Goal: Task Accomplishment & Management: Manage account settings

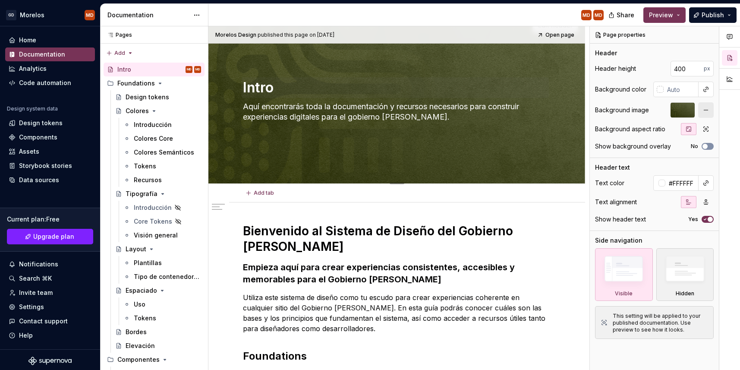
scroll to position [35, 0]
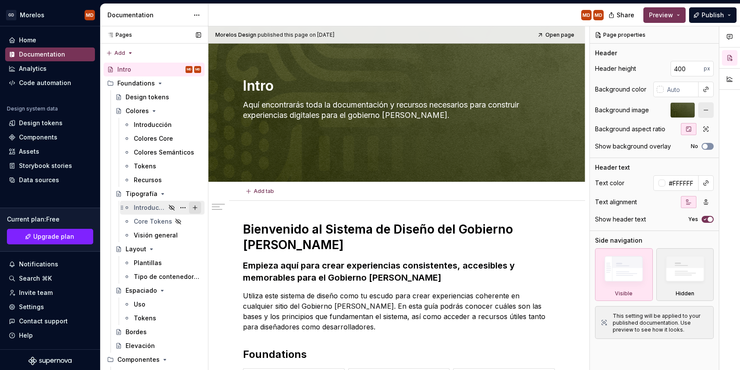
type textarea "*"
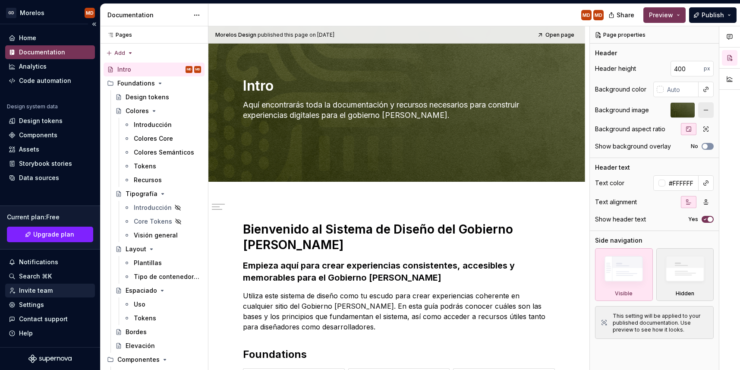
click at [45, 286] on div "Invite team" at bounding box center [36, 290] width 34 height 9
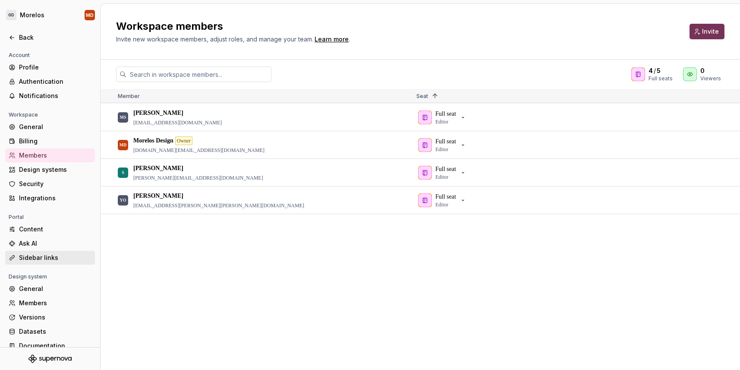
scroll to position [10, 0]
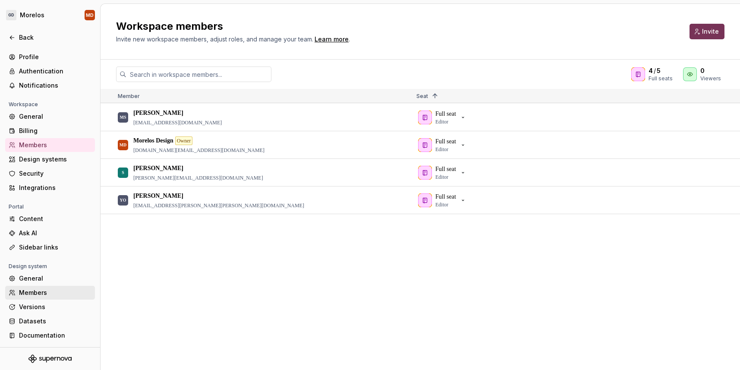
click at [62, 288] on div "Members" at bounding box center [55, 292] width 72 height 9
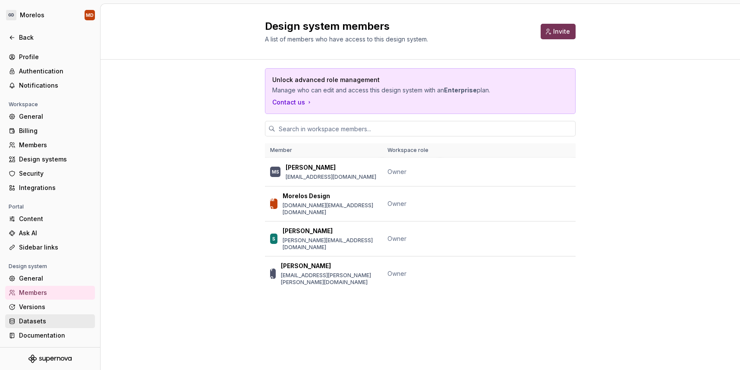
click at [49, 320] on div "Datasets" at bounding box center [55, 321] width 72 height 9
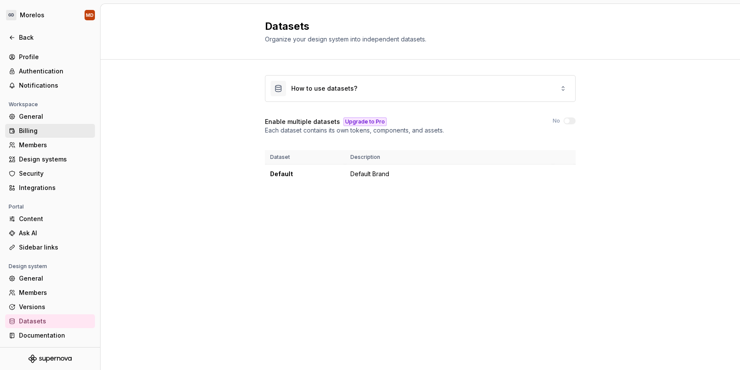
click at [42, 130] on div "Billing" at bounding box center [55, 130] width 72 height 9
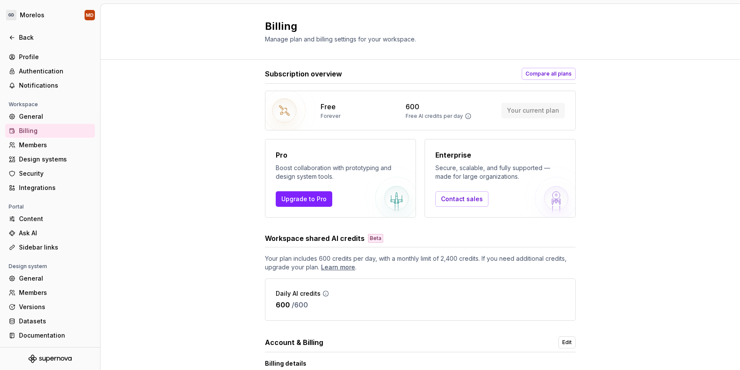
scroll to position [61, 0]
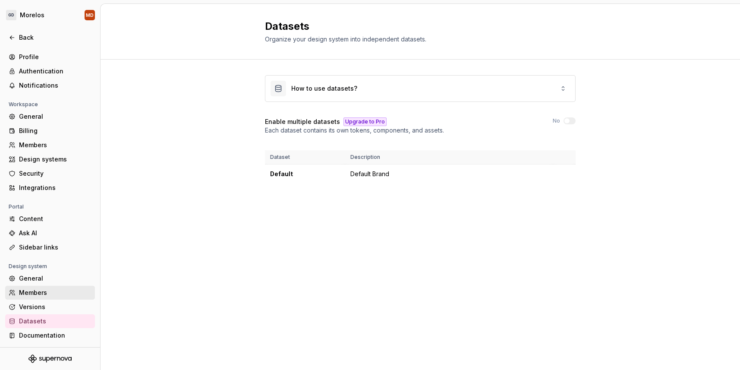
click at [53, 289] on div "Members" at bounding box center [55, 292] width 72 height 9
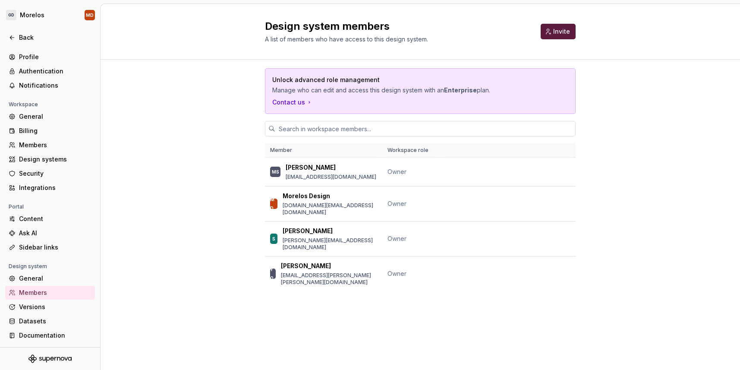
click at [562, 32] on span "Invite" at bounding box center [561, 31] width 17 height 9
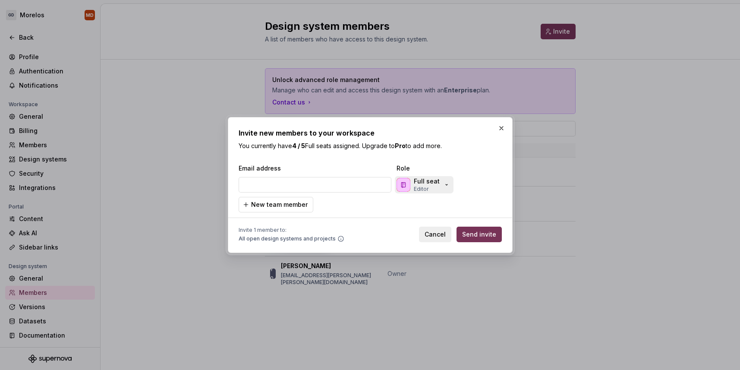
click at [444, 187] on icon "button" at bounding box center [446, 184] width 7 height 7
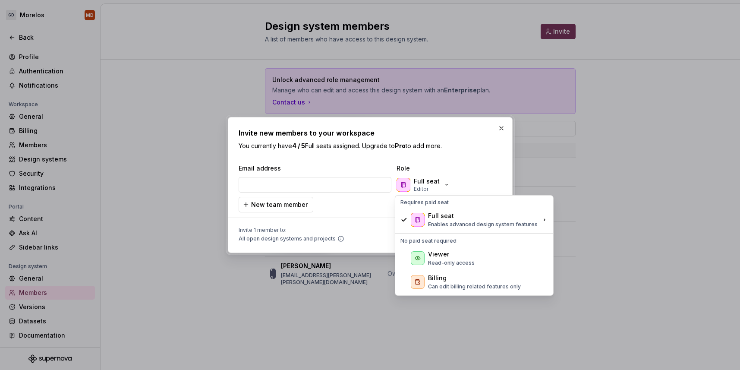
click at [470, 162] on div "Invite new members to your workspace You currently have 4 / 5 Full seats assign…" at bounding box center [370, 185] width 263 height 114
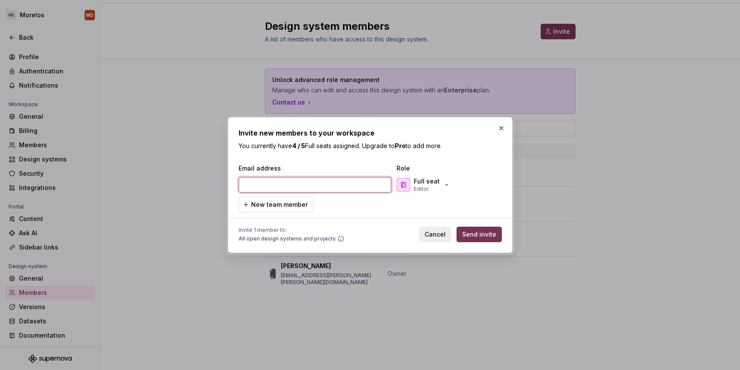
click at [302, 186] on input "email" at bounding box center [315, 185] width 153 height 16
click at [257, 185] on input "aliniersz@gmail.com" at bounding box center [315, 185] width 153 height 16
click at [257, 184] on input "aliniersz@gmail.com" at bounding box center [315, 185] width 153 height 16
type input "alvaro.liniers@flat26.com"
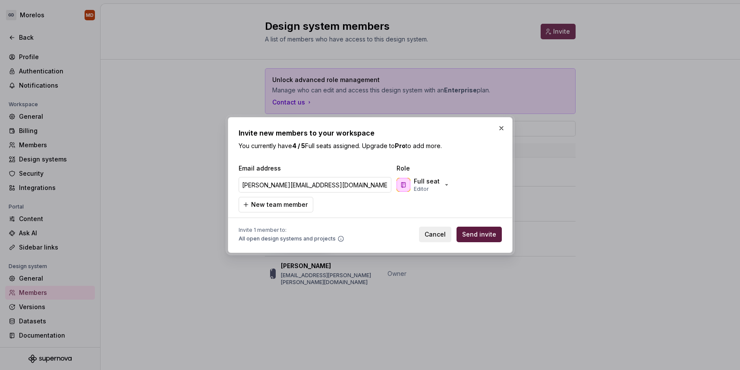
click at [473, 234] on span "Send invite" at bounding box center [479, 234] width 34 height 9
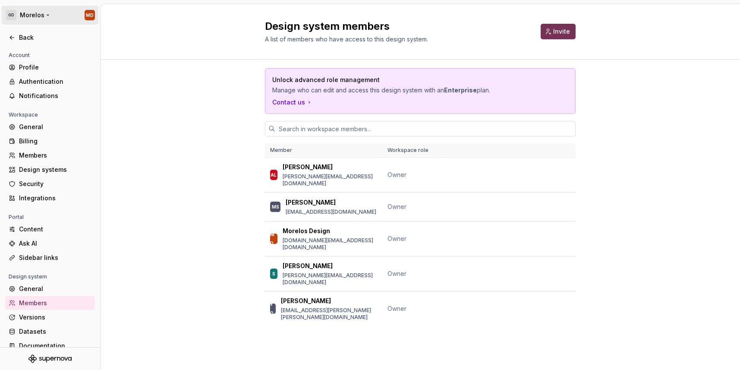
click at [38, 17] on html "GD Morelos MD Back Account Profile Authentication Notifications Workspace Gener…" at bounding box center [370, 185] width 740 height 370
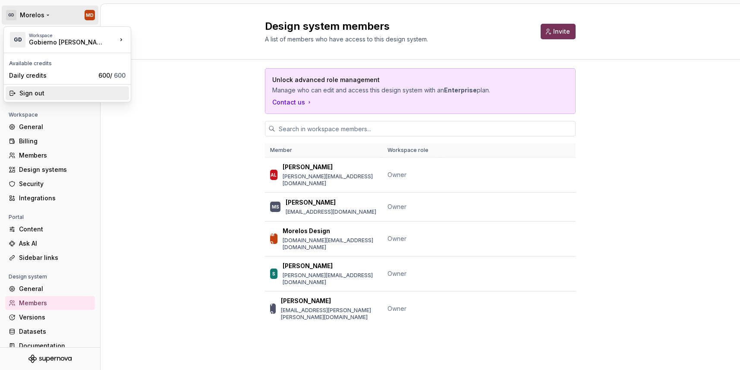
click at [53, 90] on div "Sign out" at bounding box center [72, 93] width 106 height 9
